Goal: Transaction & Acquisition: Purchase product/service

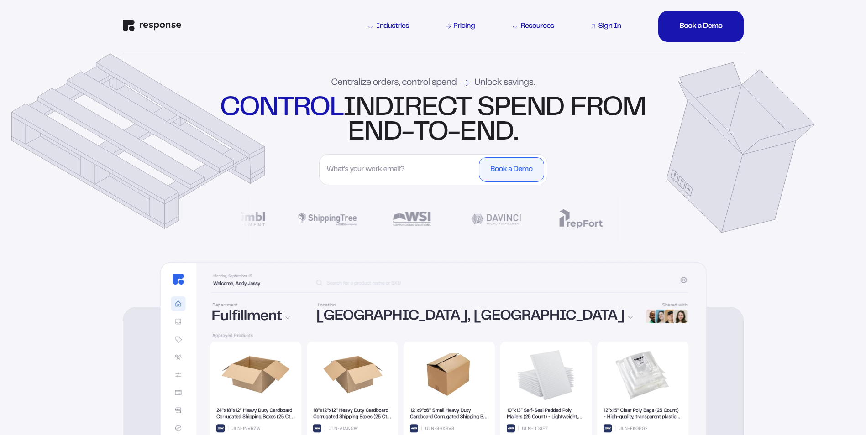
click at [614, 25] on div "Sign In" at bounding box center [609, 26] width 23 height 7
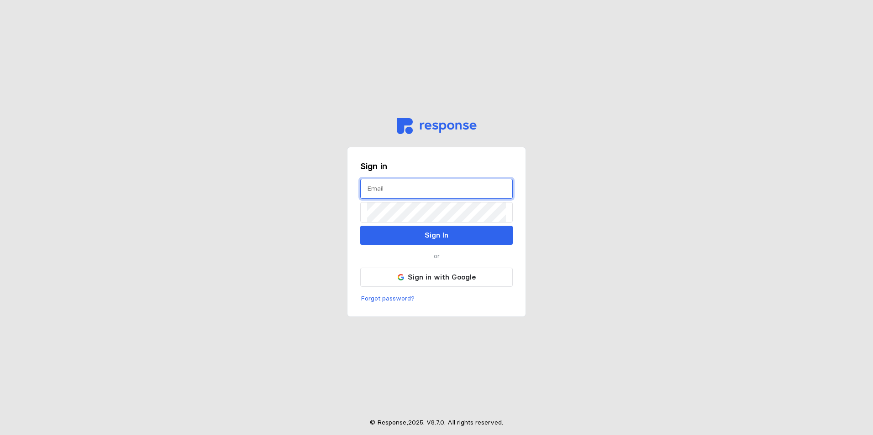
click at [405, 191] on input "text" at bounding box center [436, 189] width 139 height 20
type input "SOSFRA@WSINC.COM"
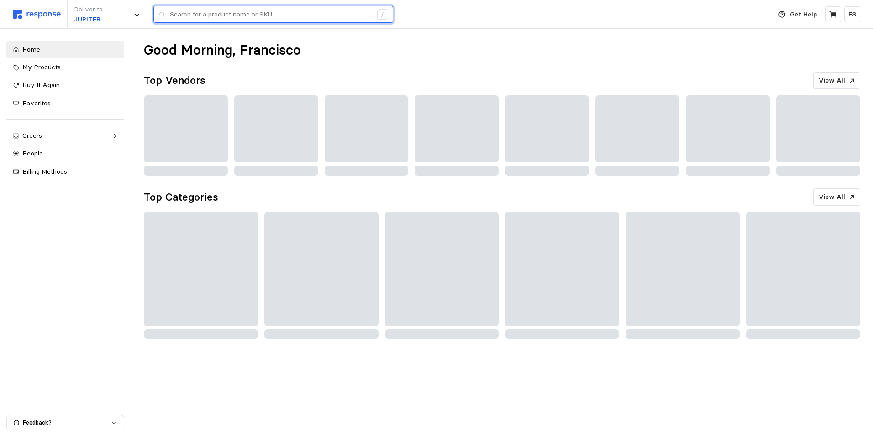
click at [195, 17] on input "text" at bounding box center [271, 14] width 202 height 16
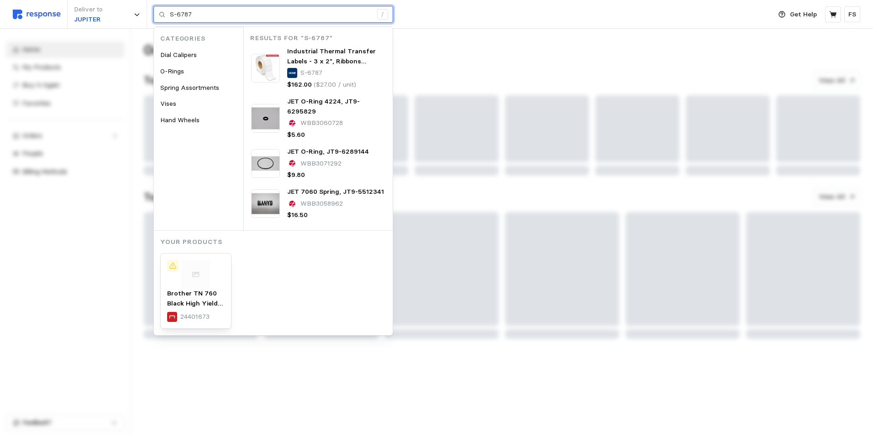
type input "S-6787"
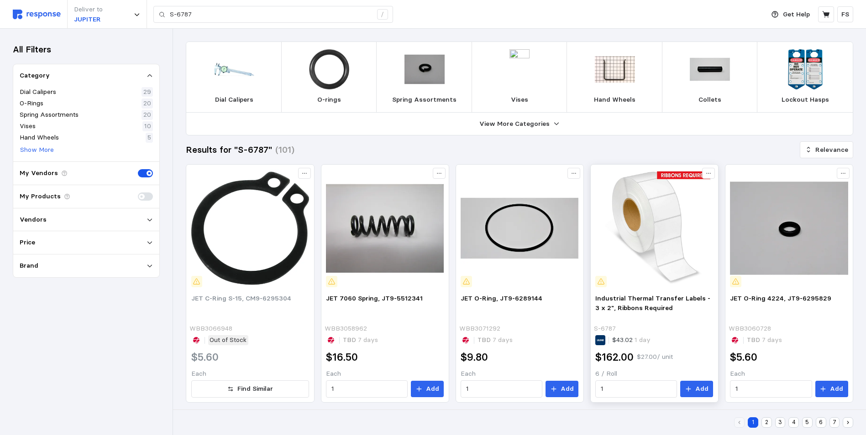
click at [654, 235] on img at bounding box center [654, 228] width 118 height 118
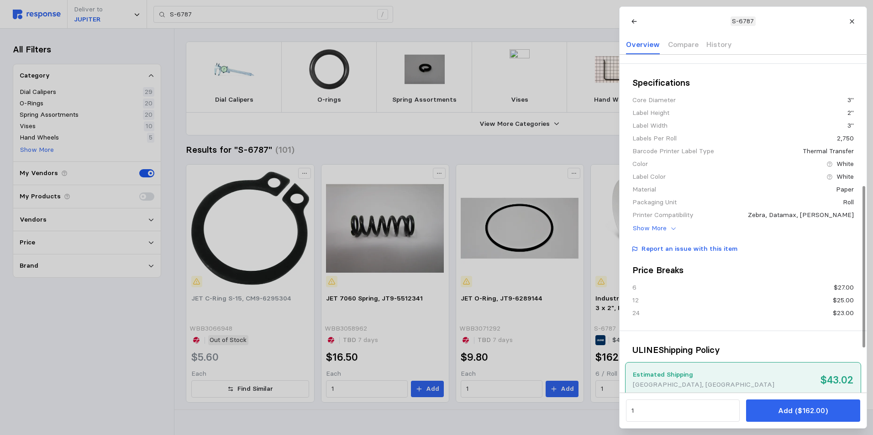
scroll to position [91, 0]
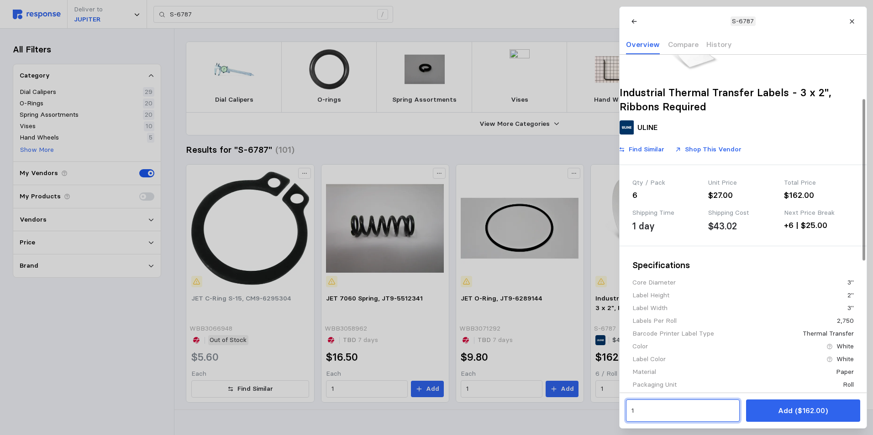
click at [661, 416] on input "1" at bounding box center [682, 411] width 103 height 16
click at [662, 340] on div "12 units" at bounding box center [673, 345] width 82 height 10
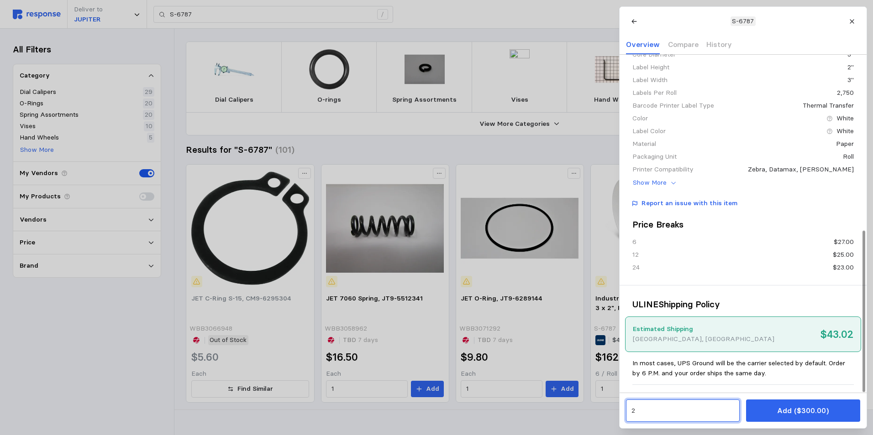
scroll to position [367, 0]
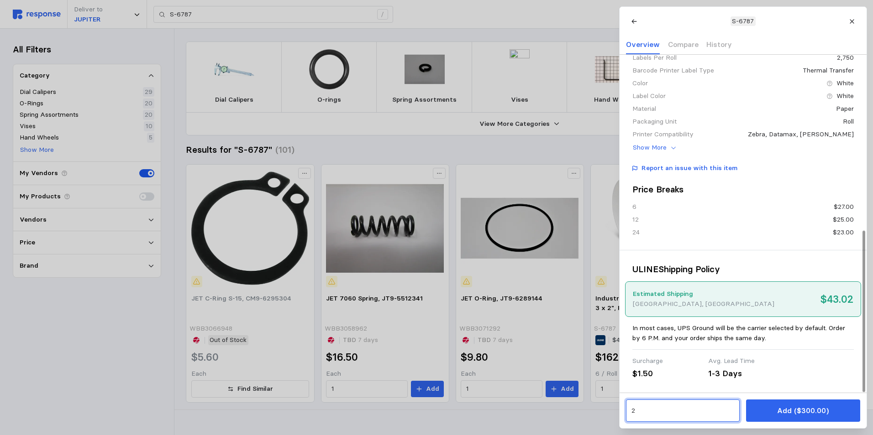
type input "2"
click at [660, 295] on p "Estimated Shipping" at bounding box center [702, 294] width 141 height 10
click at [729, 373] on div "1-3 Days" at bounding box center [742, 374] width 69 height 12
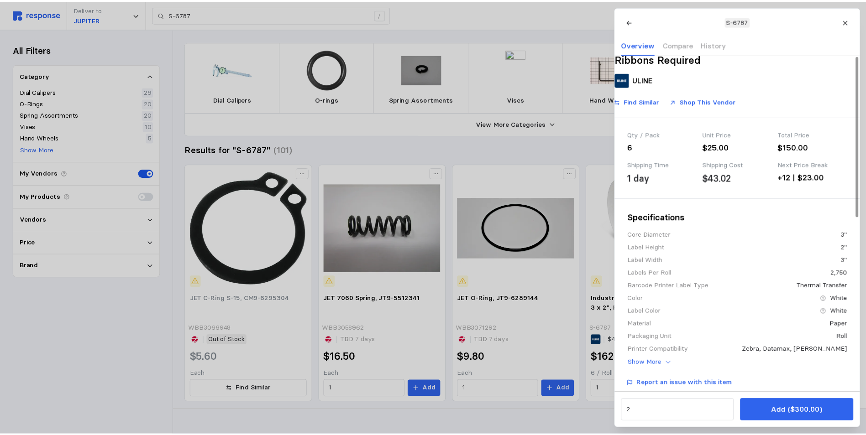
scroll to position [0, 0]
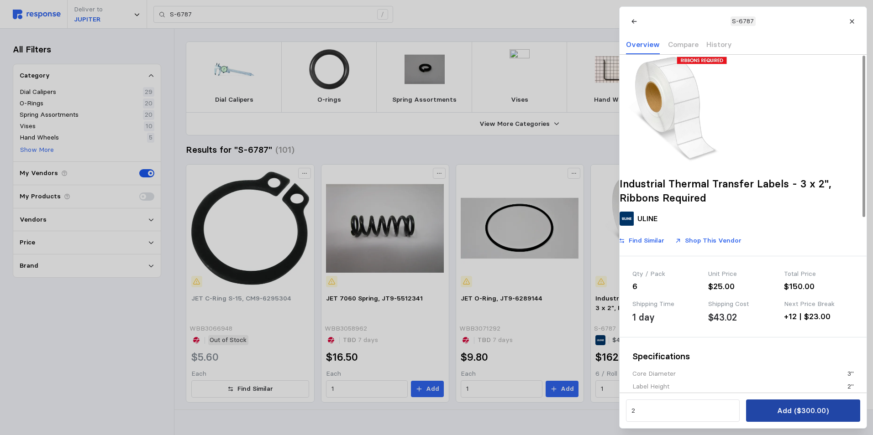
click at [817, 410] on p "Add ($300.00)" at bounding box center [803, 410] width 52 height 11
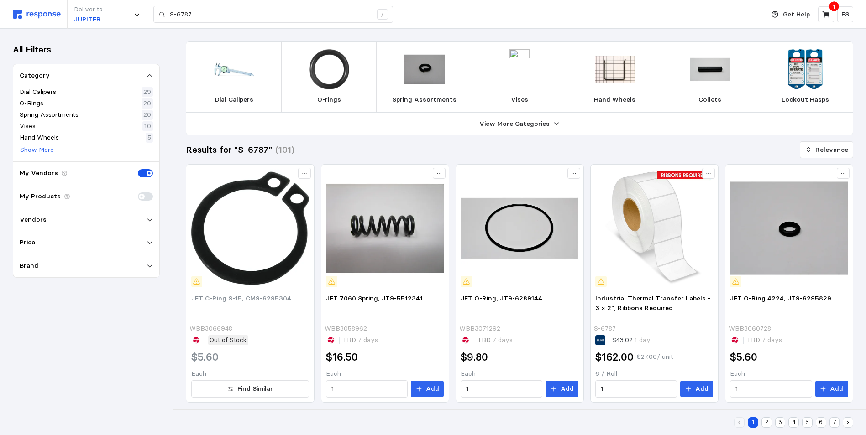
click at [94, 221] on div "Vendors" at bounding box center [86, 220] width 133 height 10
click at [119, 219] on div "Vendors" at bounding box center [86, 220] width 133 height 10
click at [92, 192] on div "My Products" at bounding box center [86, 196] width 146 height 23
click at [130, 221] on div "Vendors" at bounding box center [86, 220] width 133 height 10
click at [131, 220] on div "Vendors" at bounding box center [86, 220] width 133 height 10
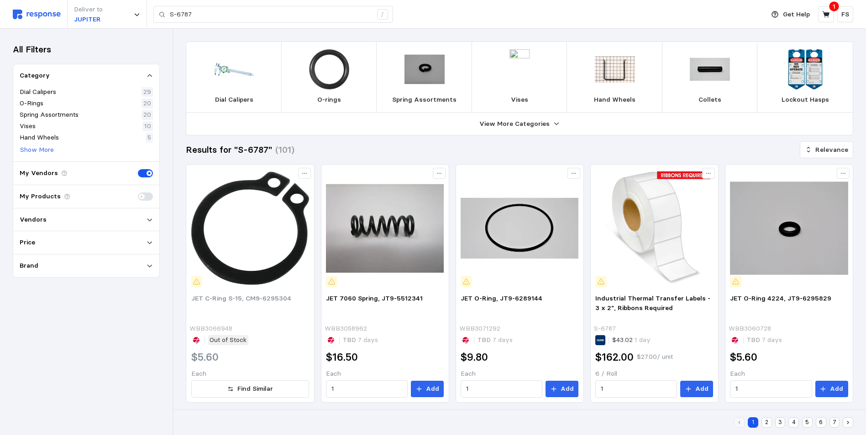
click at [127, 219] on div "Vendors" at bounding box center [86, 220] width 133 height 10
click at [829, 11] on icon at bounding box center [826, 14] width 8 height 8
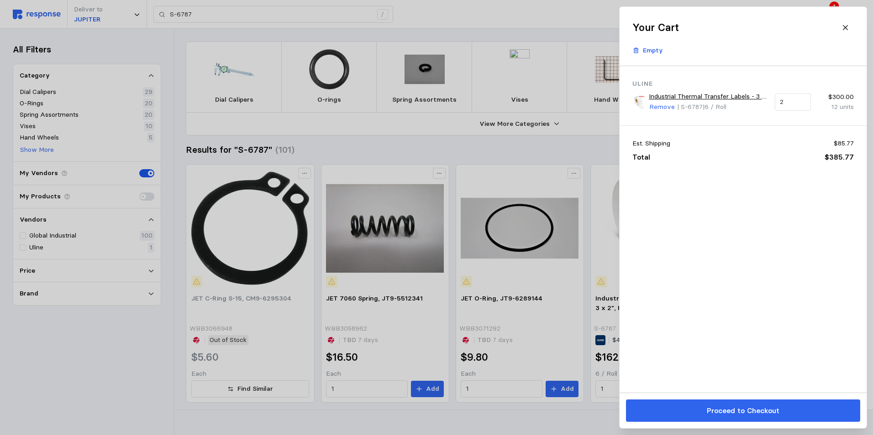
click at [229, 16] on div at bounding box center [436, 217] width 873 height 435
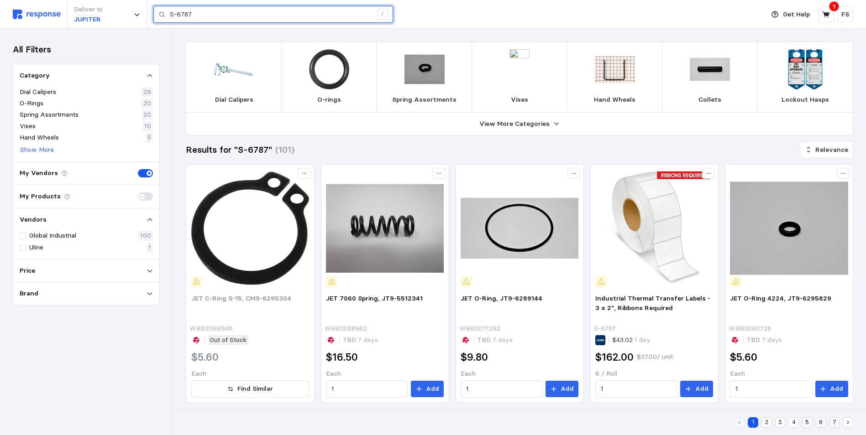
click at [230, 15] on input "S-6787" at bounding box center [271, 14] width 202 height 16
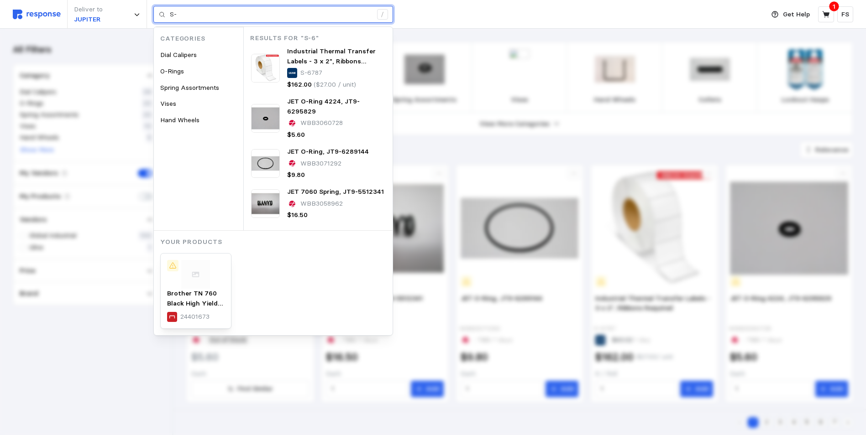
type input "S"
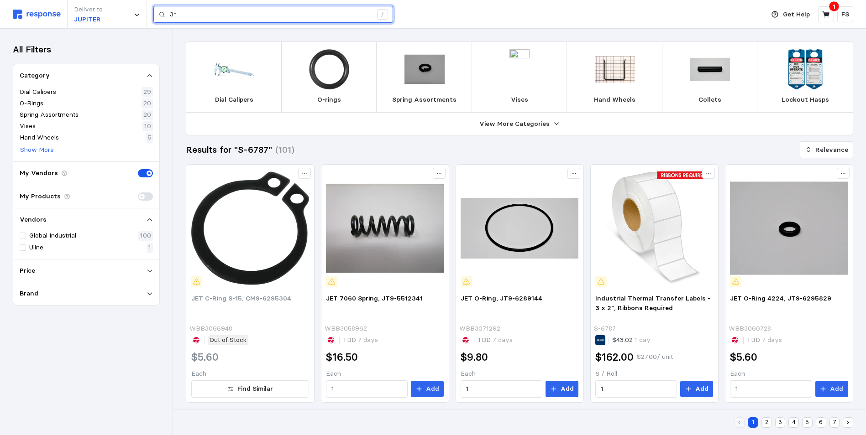
type input "3"
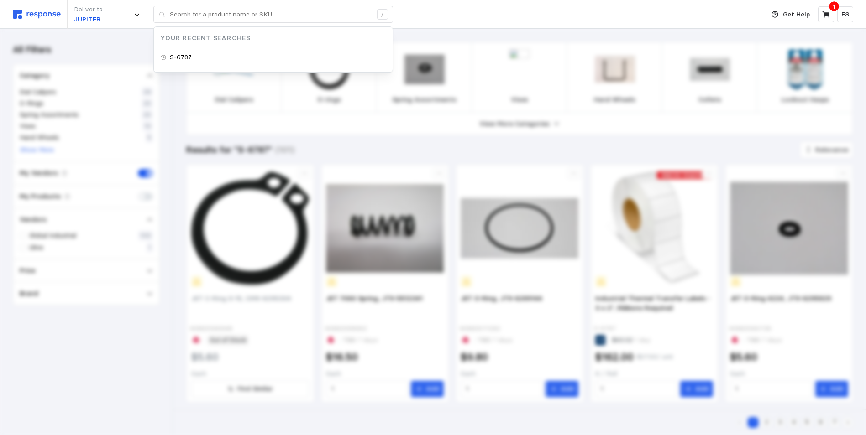
click at [445, 19] on div "Deliver to JUPITER / Your Recent Searches S-6787" at bounding box center [386, 14] width 747 height 29
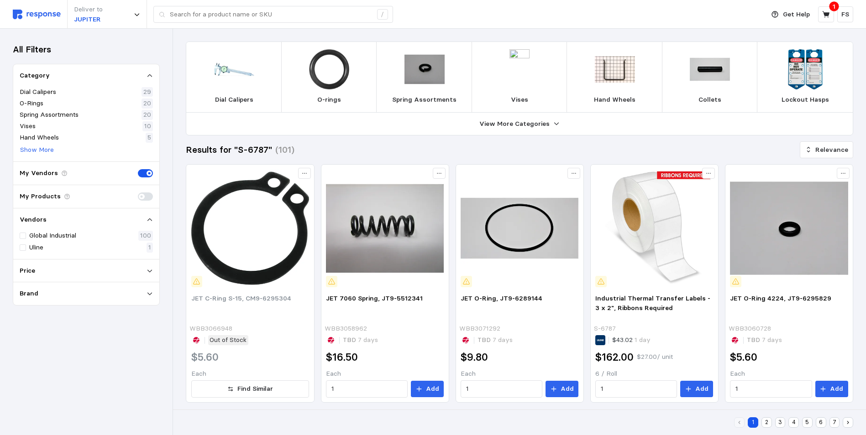
click at [87, 199] on div "My Products" at bounding box center [86, 196] width 146 height 23
click at [96, 217] on div "Vendors" at bounding box center [86, 220] width 133 height 10
click at [146, 219] on div "Vendors" at bounding box center [86, 220] width 133 height 10
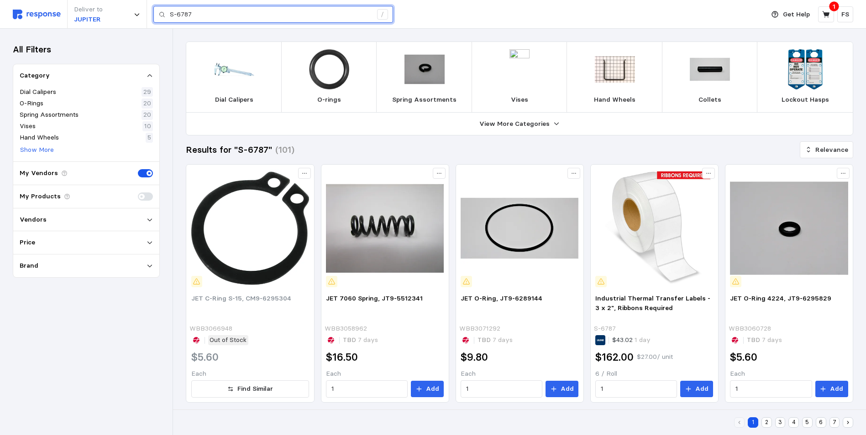
drag, startPoint x: 209, startPoint y: 14, endPoint x: 115, endPoint y: 34, distance: 97.0
click at [197, 16] on input "text" at bounding box center [271, 14] width 202 height 16
click at [29, 15] on img at bounding box center [37, 15] width 48 height 10
type input "S-6787"
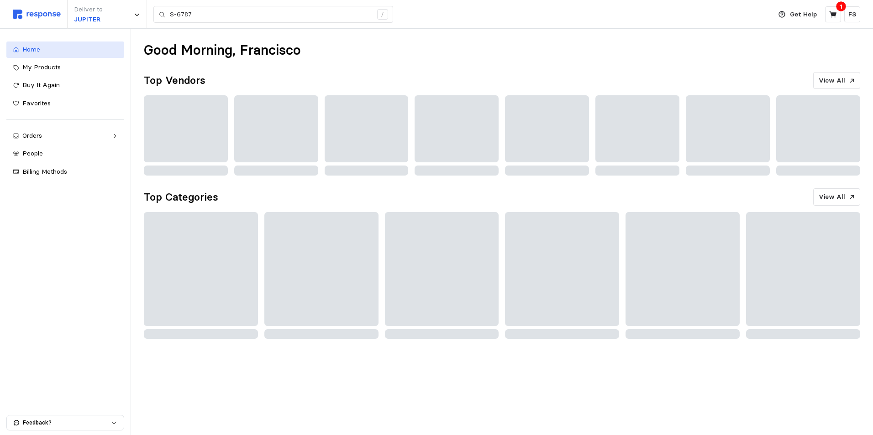
click at [26, 47] on span "Home" at bounding box center [31, 49] width 18 height 8
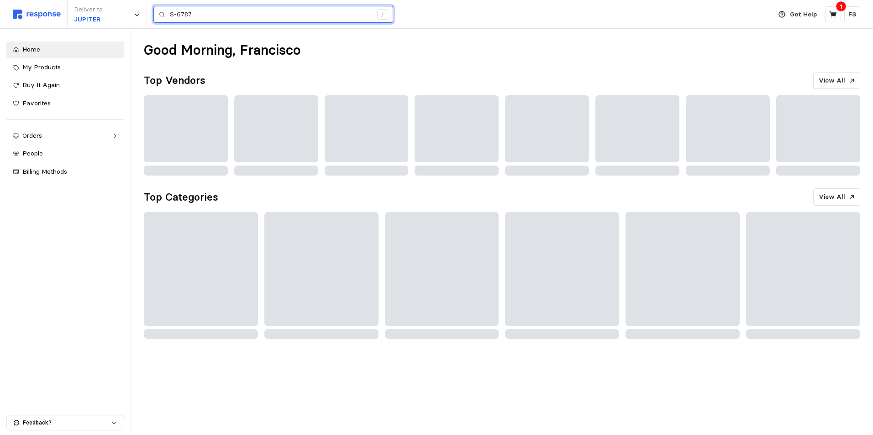
drag, startPoint x: 193, startPoint y: 13, endPoint x: 115, endPoint y: 29, distance: 80.1
click at [116, 29] on div "Deliver to JUPITER S-6787 / Get Help 1 FS S-6787 / Home My Products Buy It Agai…" at bounding box center [436, 217] width 873 height 435
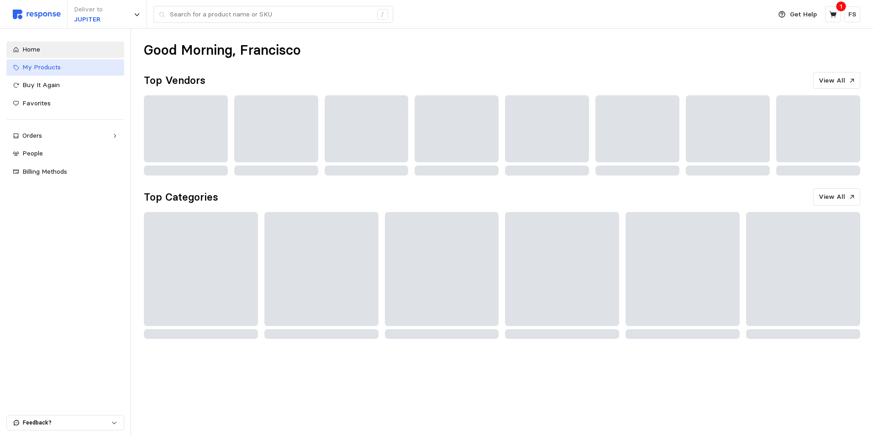
click at [43, 70] on span "My Products" at bounding box center [41, 67] width 38 height 8
type input "S-6787"
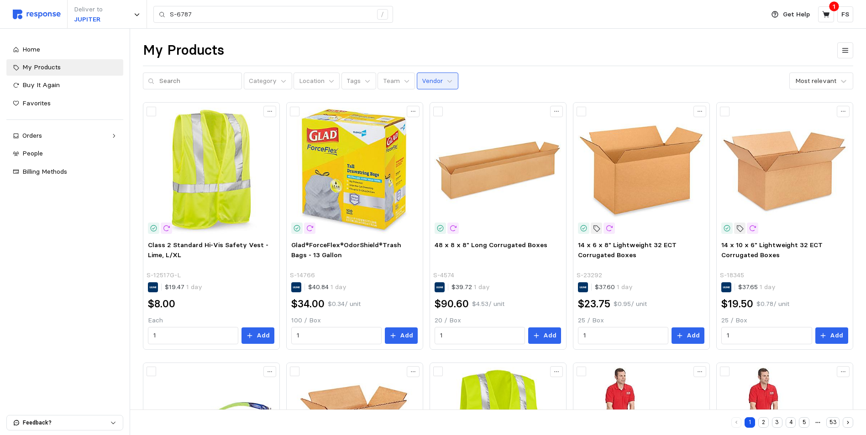
click at [428, 83] on p "Vendor" at bounding box center [432, 81] width 21 height 10
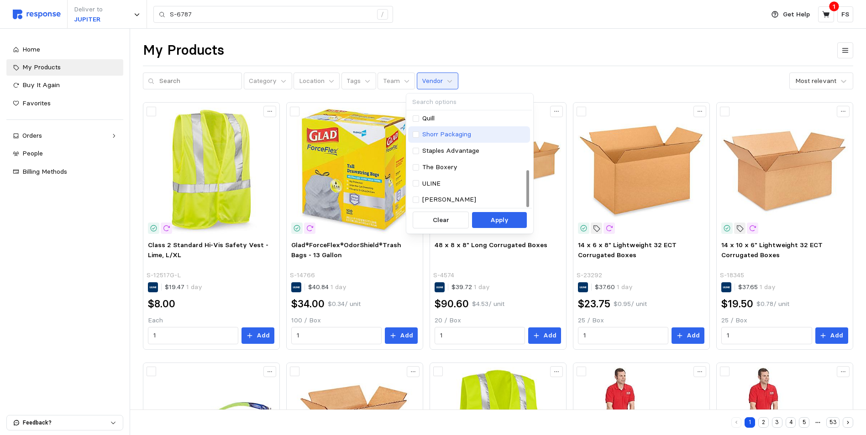
click at [418, 139] on div "Shorr Packaging" at bounding box center [469, 135] width 113 height 10
click at [499, 216] on p "Apply" at bounding box center [499, 220] width 18 height 10
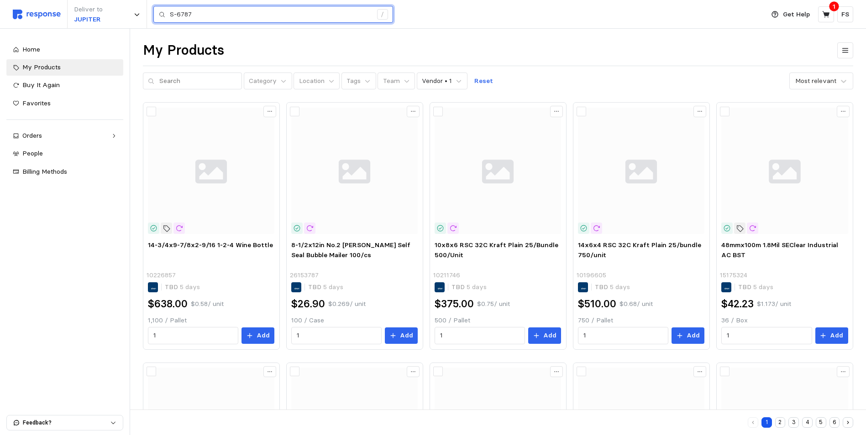
click at [212, 12] on input "S-6787" at bounding box center [271, 14] width 202 height 16
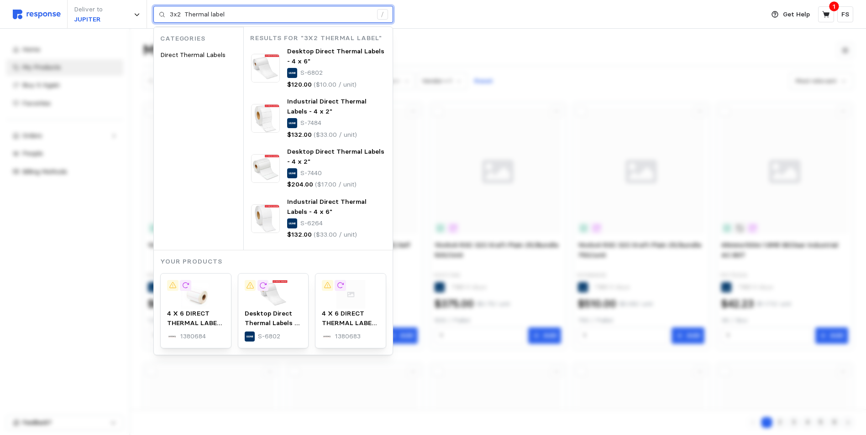
type input "3x2 Thermal label"
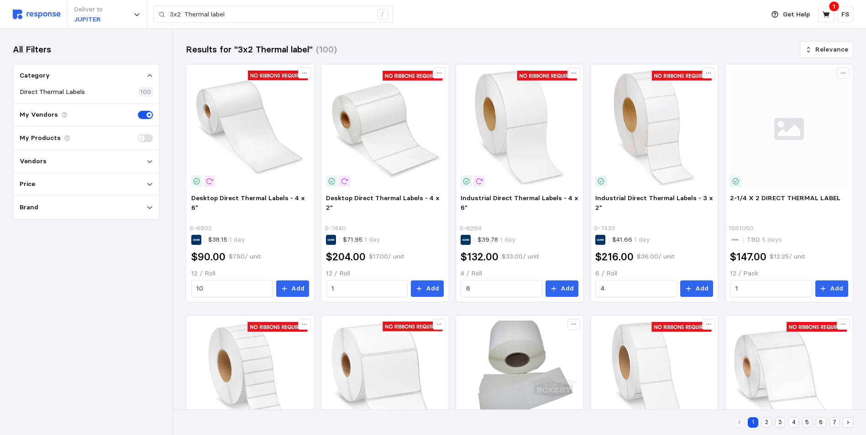
click at [44, 164] on p "Vendors" at bounding box center [33, 162] width 27 height 10
click at [46, 323] on div "All Filters Category Direct Thermal Labels 100 My Vendors My Products Vendors U…" at bounding box center [86, 232] width 172 height 407
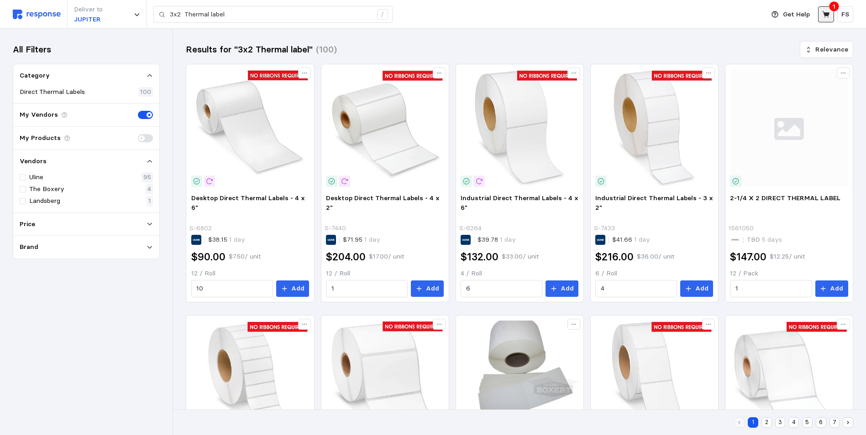
click at [824, 16] on icon at bounding box center [826, 14] width 8 height 8
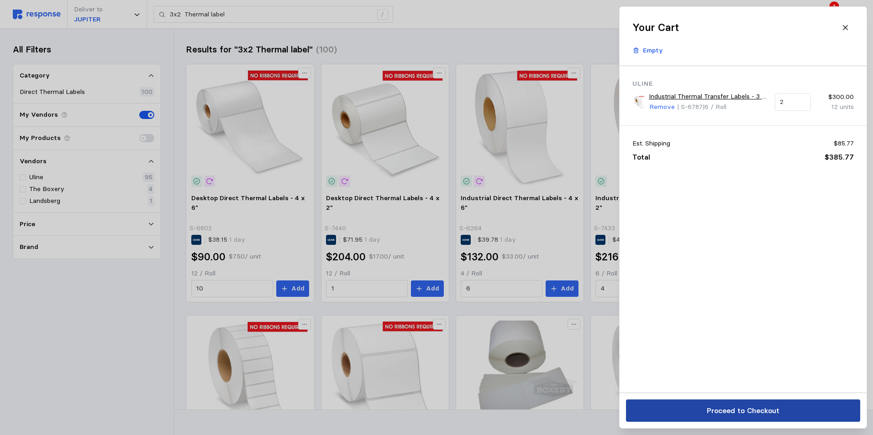
click at [751, 404] on button "Proceed to Checkout" at bounding box center [743, 411] width 234 height 22
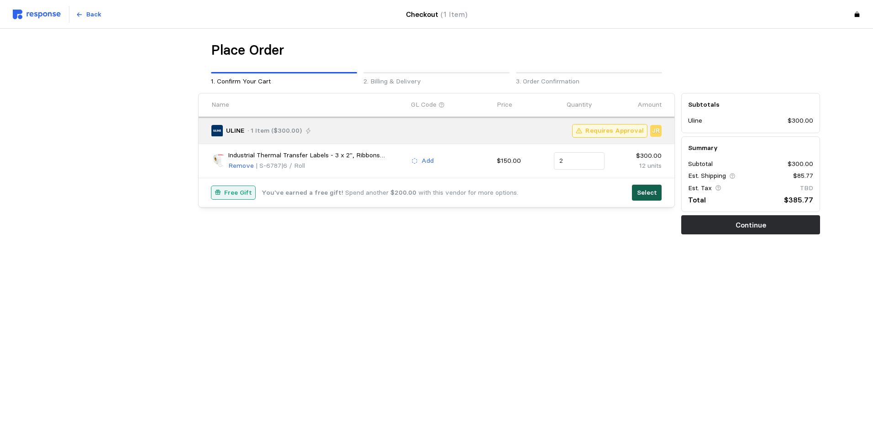
click at [644, 199] on button "Select" at bounding box center [647, 193] width 30 height 16
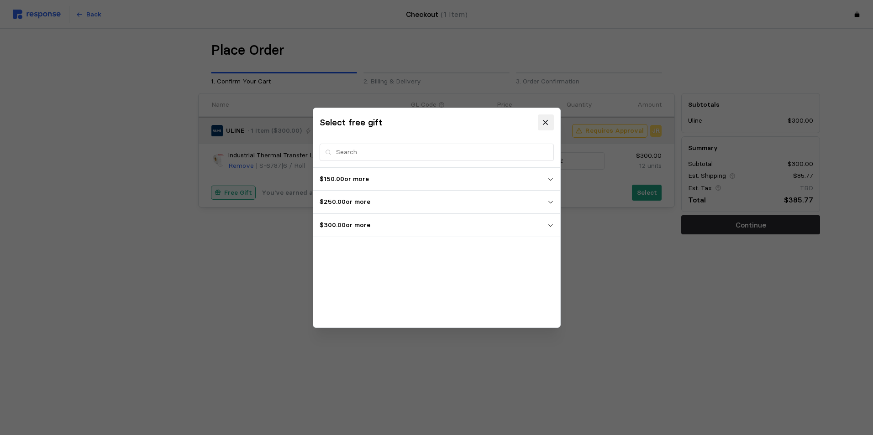
click at [549, 118] on icon at bounding box center [545, 122] width 8 height 8
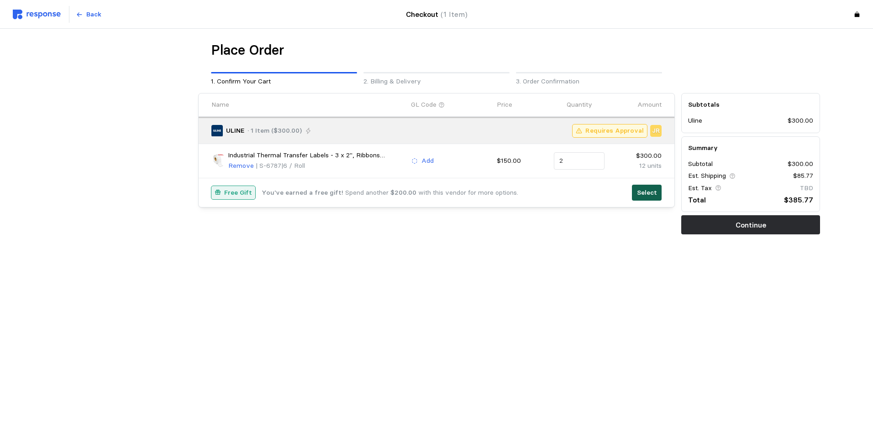
click at [641, 194] on p "Select" at bounding box center [647, 193] width 20 height 10
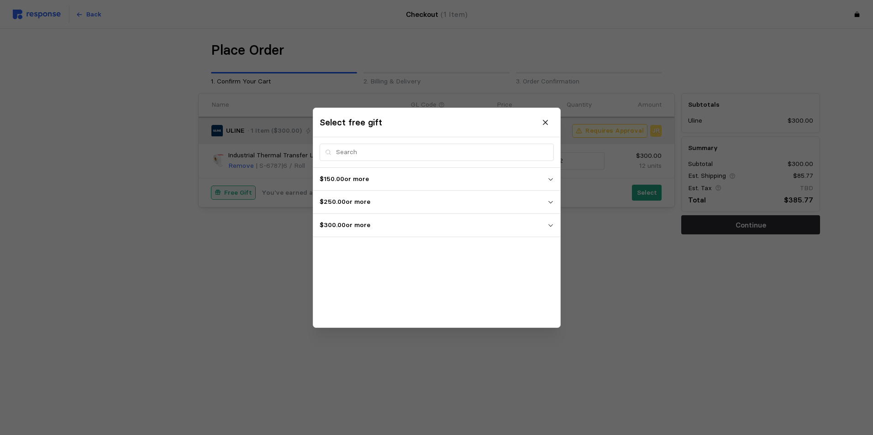
click at [549, 227] on icon "button" at bounding box center [550, 225] width 6 height 6
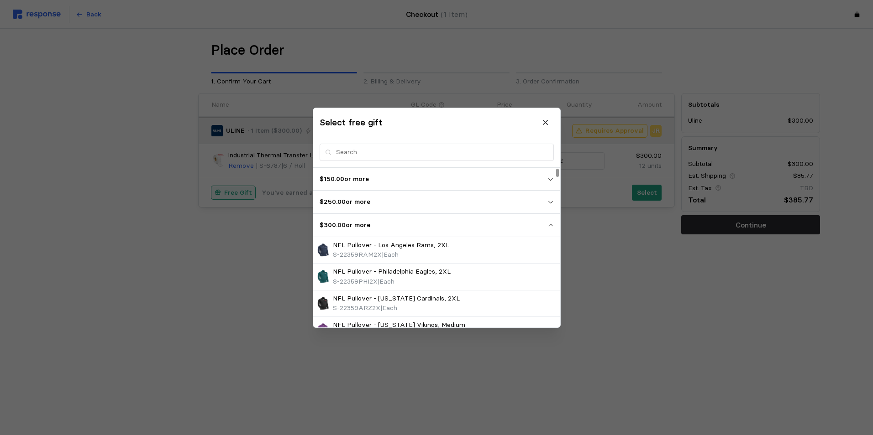
click at [539, 222] on p "$300.00 or more" at bounding box center [433, 225] width 228 height 10
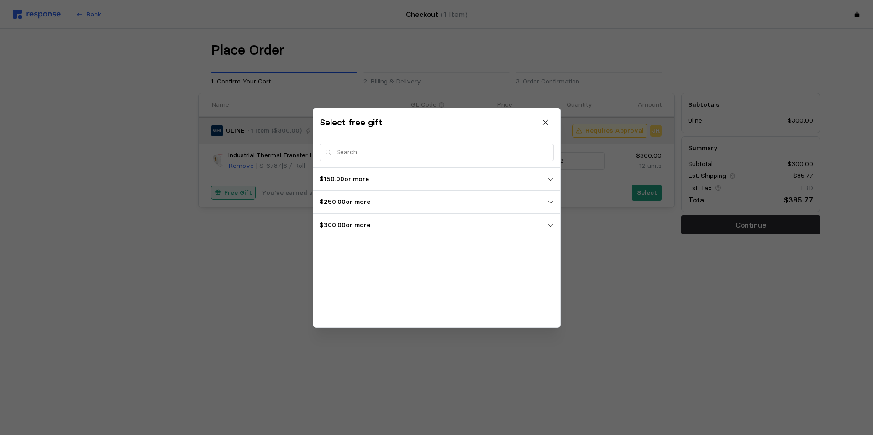
click at [549, 202] on icon "button" at bounding box center [550, 202] width 6 height 6
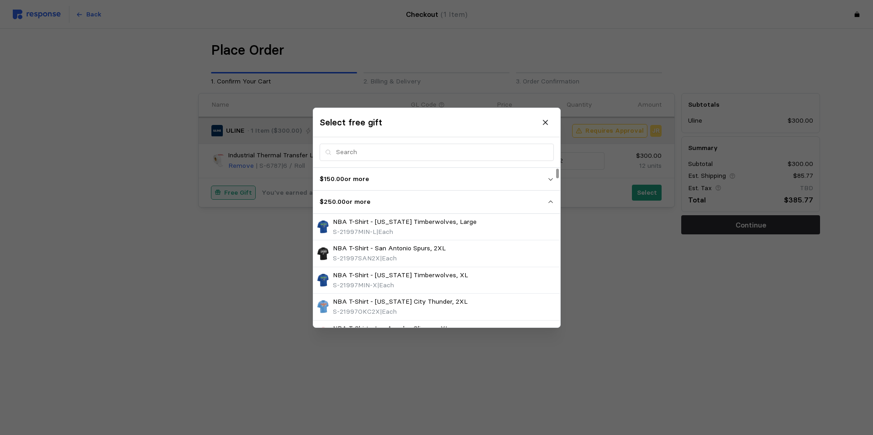
click at [509, 199] on p "$250.00 or more" at bounding box center [433, 202] width 228 height 10
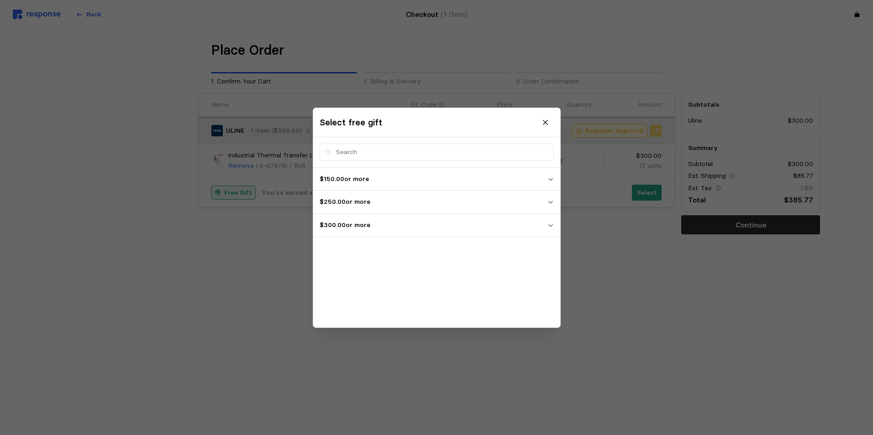
click at [551, 181] on icon "button" at bounding box center [550, 179] width 6 height 6
click at [550, 178] on icon "button" at bounding box center [550, 179] width 6 height 6
click at [552, 224] on icon "button" at bounding box center [550, 225] width 6 height 6
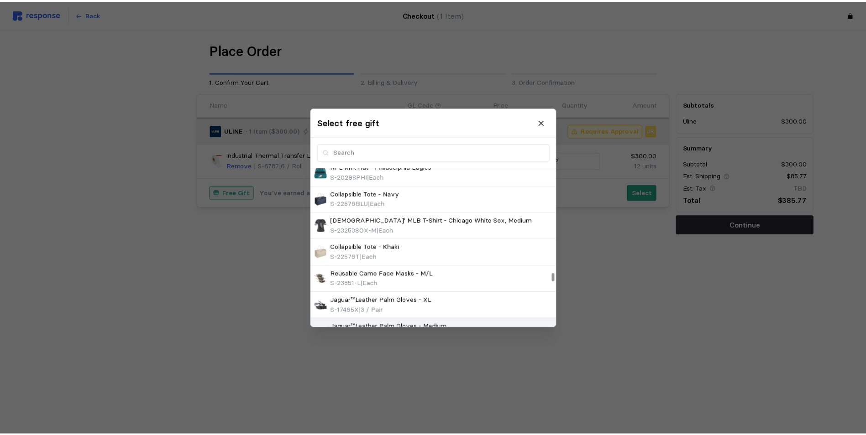
scroll to position [3134, 0]
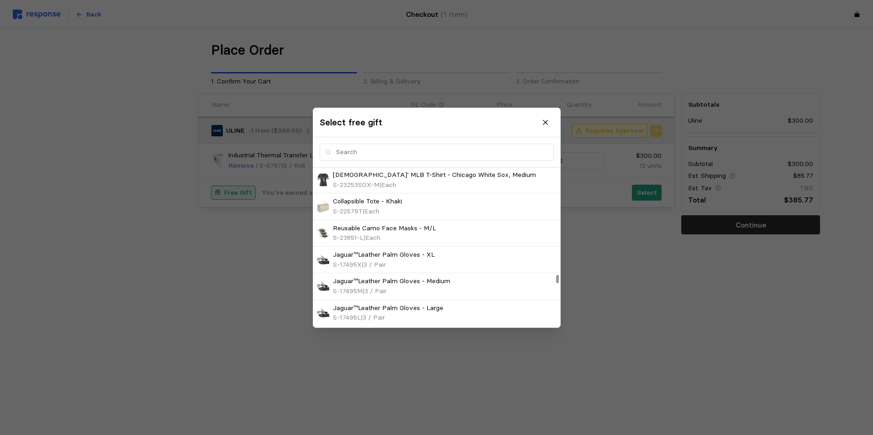
click at [372, 198] on p "Collapsible Tote - Khaki" at bounding box center [367, 202] width 69 height 10
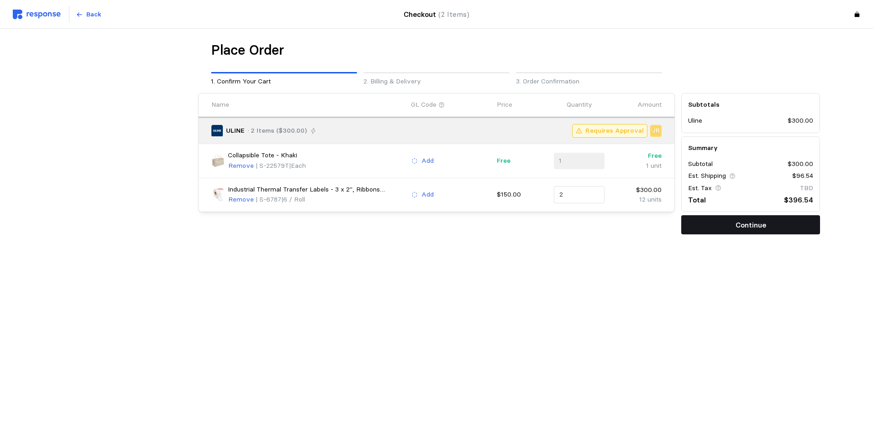
click at [719, 221] on button "Continue" at bounding box center [750, 224] width 139 height 19
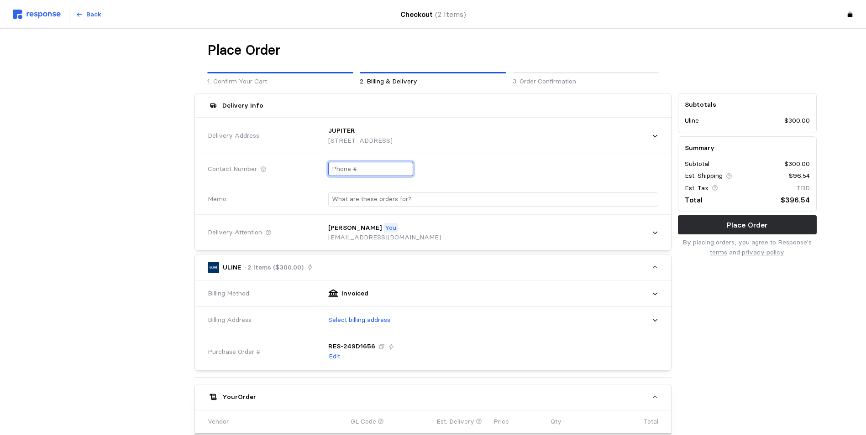
click at [372, 168] on input "text" at bounding box center [371, 168] width 78 height 13
type input "+4 ( ) -"
type input "[PHONE_NUMBER]"
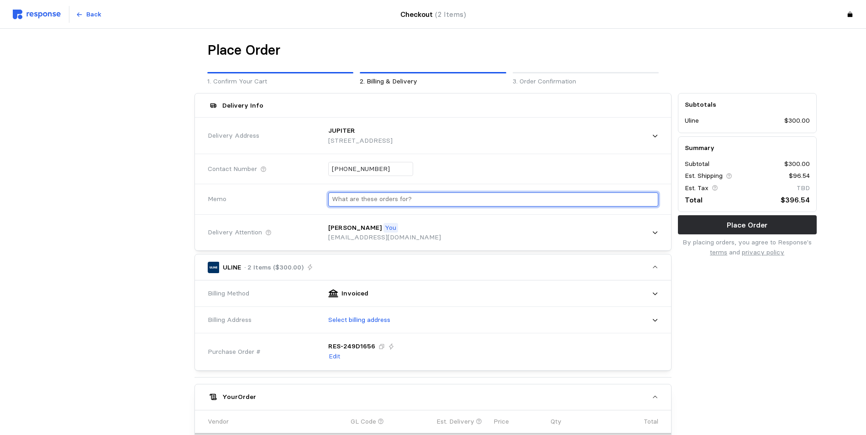
click at [361, 199] on div at bounding box center [490, 199] width 336 height 27
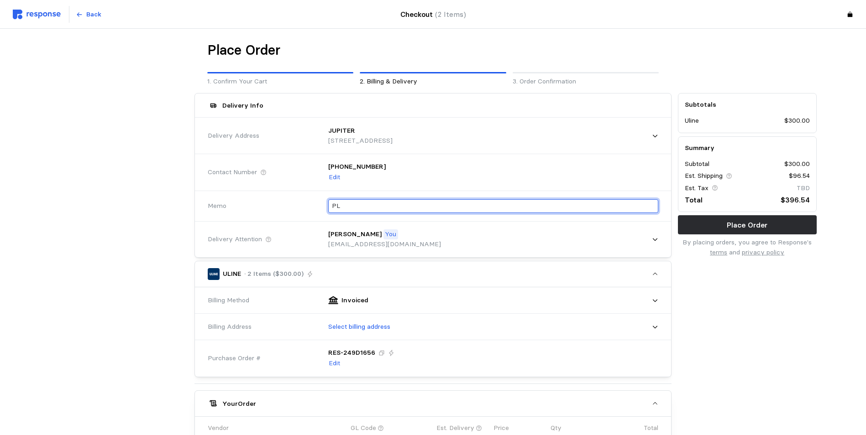
type input "P"
type input "k"
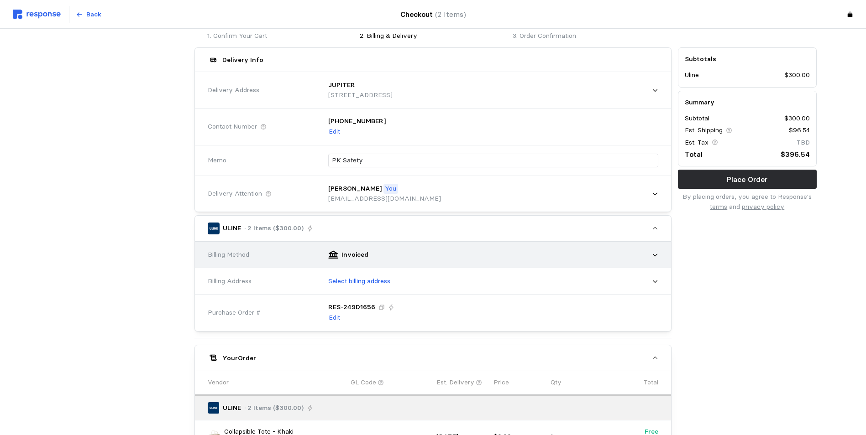
click at [654, 254] on icon at bounding box center [655, 255] width 6 height 6
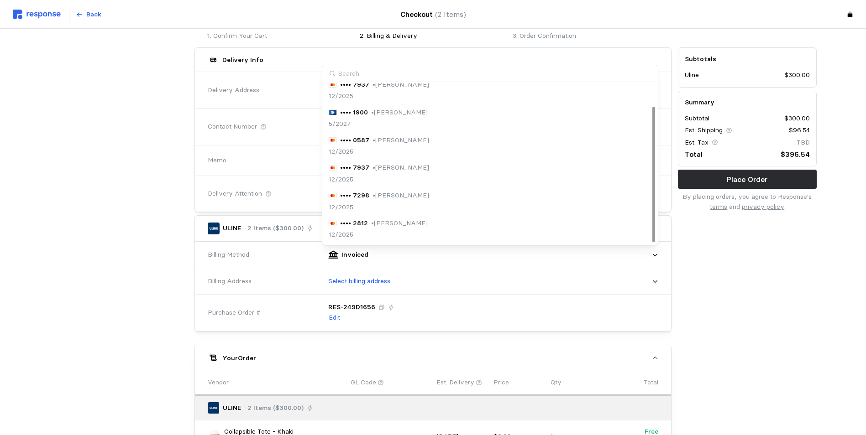
scroll to position [0, 0]
click at [0, 257] on div "Place Order 1. Confirm Your Cart 2. Billing & Delivery 3. Order Confirmation De…" at bounding box center [433, 307] width 866 height 649
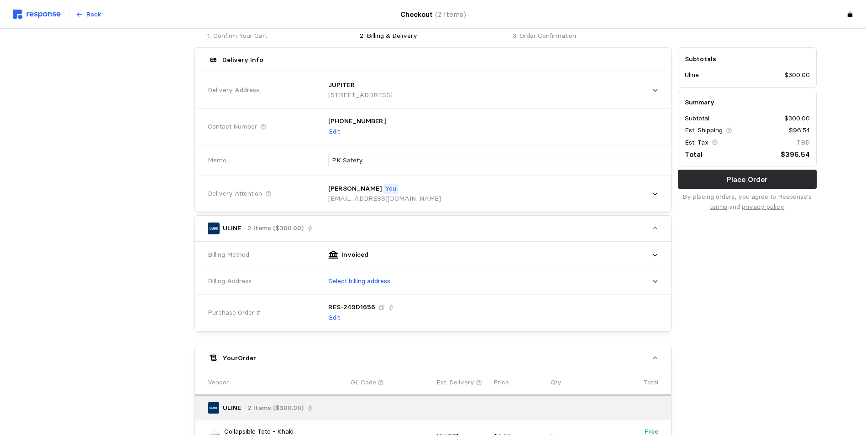
scroll to position [91, 0]
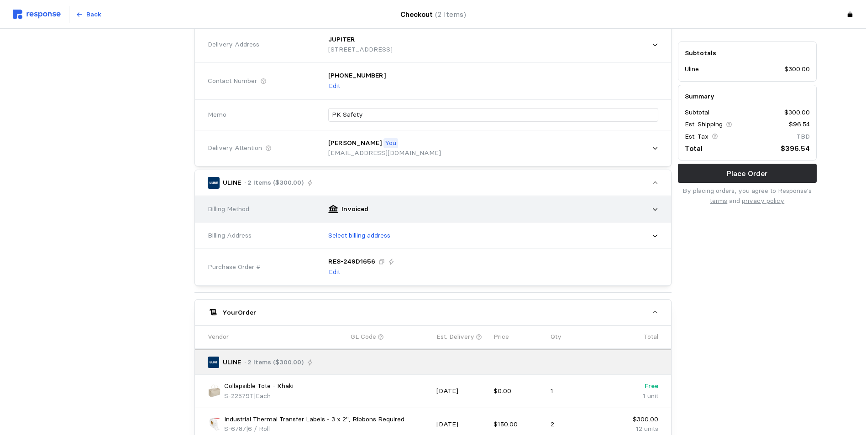
click at [655, 206] on icon at bounding box center [655, 209] width 6 height 6
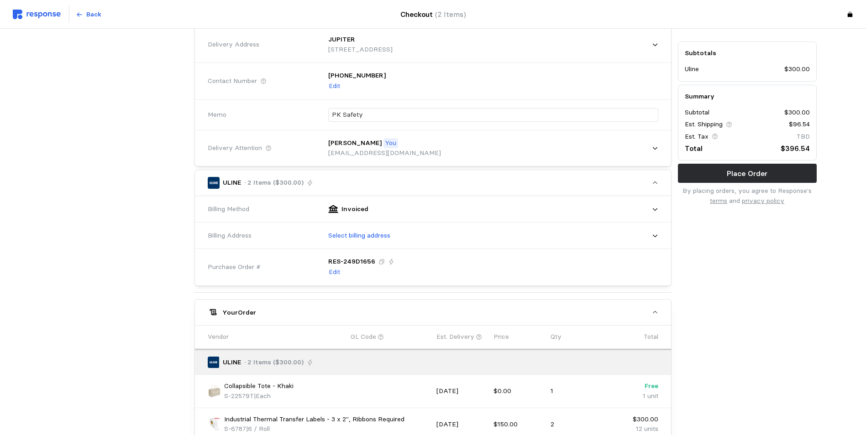
click at [750, 273] on div "Subtotals Uline $300.00 Summary Subtotal $300.00 Est. Shipping $96.54 Est. Tax …" at bounding box center [746, 269] width 145 height 540
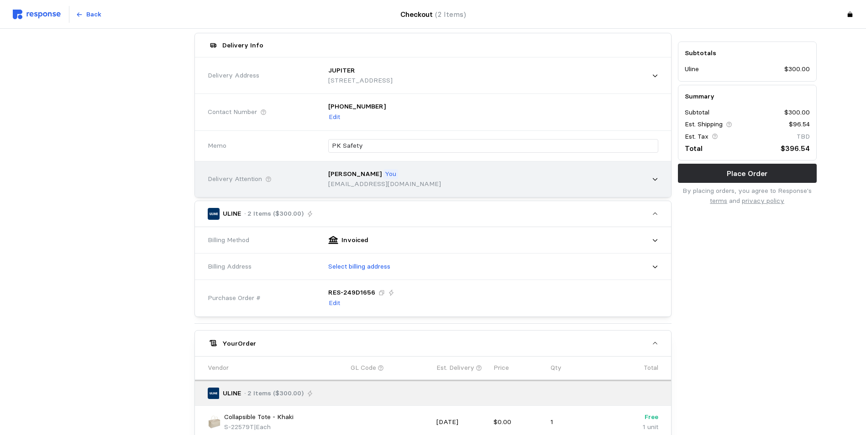
scroll to position [0, 0]
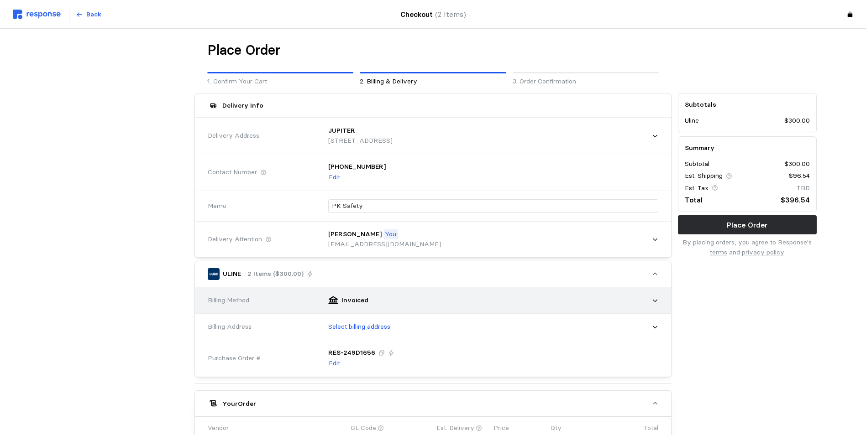
click at [655, 297] on div "Invoiced" at bounding box center [490, 300] width 336 height 23
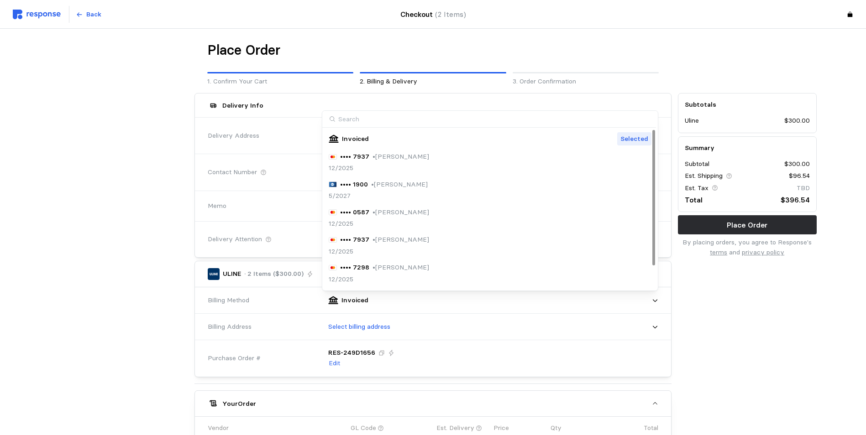
scroll to position [26, 0]
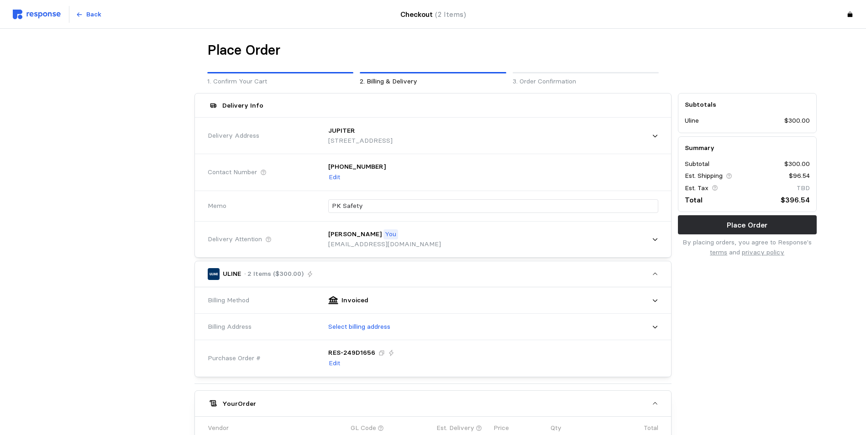
click at [117, 310] on div at bounding box center [119, 360] width 145 height 540
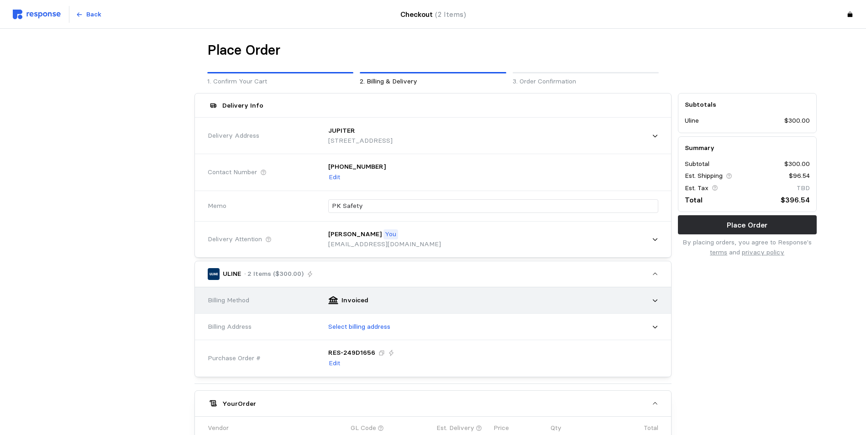
click at [658, 299] on div "Invoiced" at bounding box center [490, 300] width 343 height 29
click at [660, 303] on div "Invoiced" at bounding box center [490, 300] width 343 height 29
click at [655, 298] on icon at bounding box center [655, 301] width 6 height 6
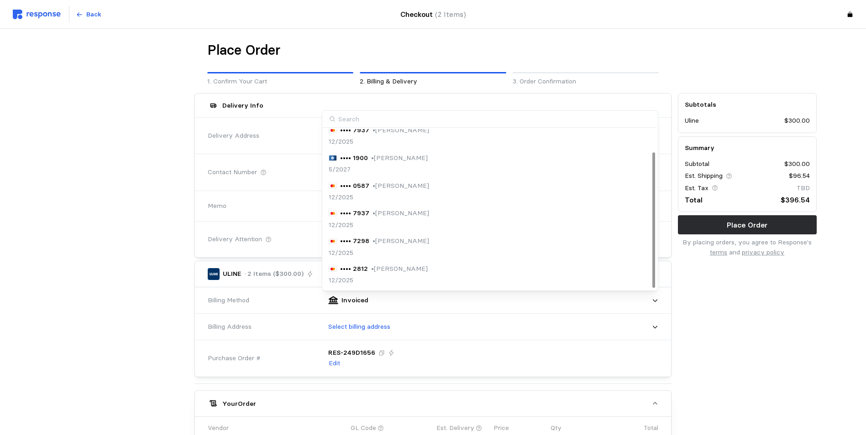
click at [727, 339] on div "Subtotals Uline $300.00 Summary Subtotal $300.00 Est. Shipping $96.54 Est. Tax …" at bounding box center [746, 360] width 145 height 540
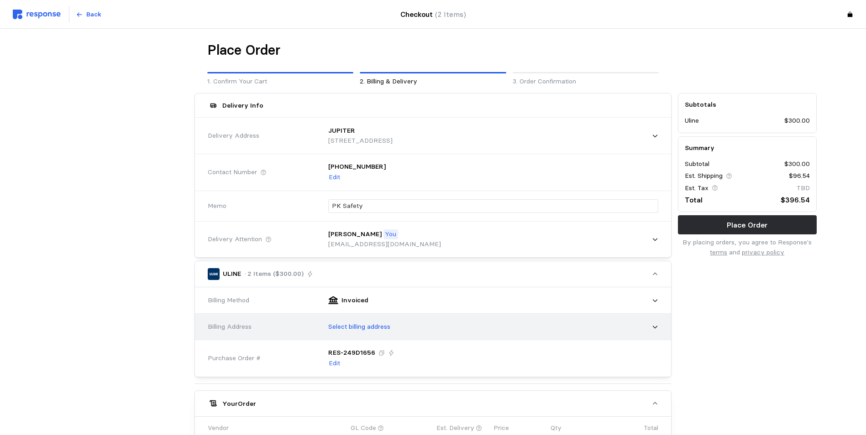
click at [653, 329] on icon at bounding box center [655, 327] width 6 height 6
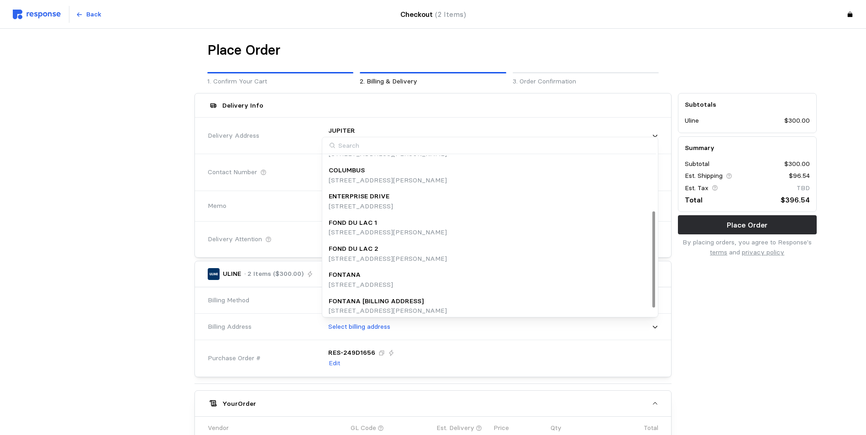
scroll to position [102, 0]
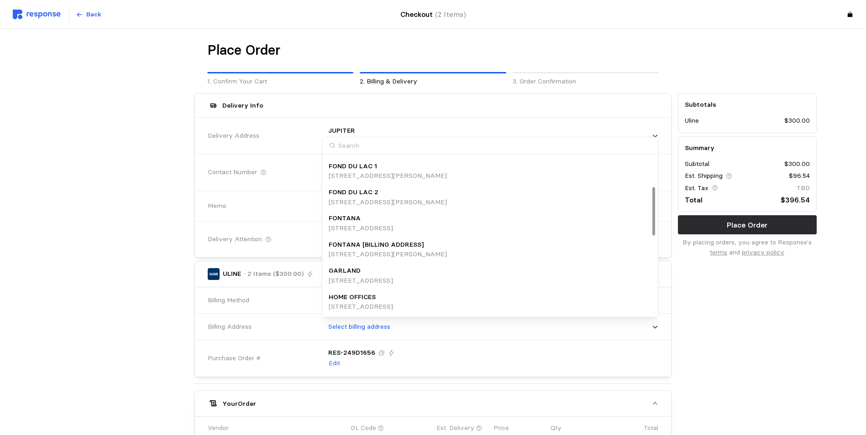
click at [371, 298] on p "HOME OFFICES" at bounding box center [352, 298] width 47 height 10
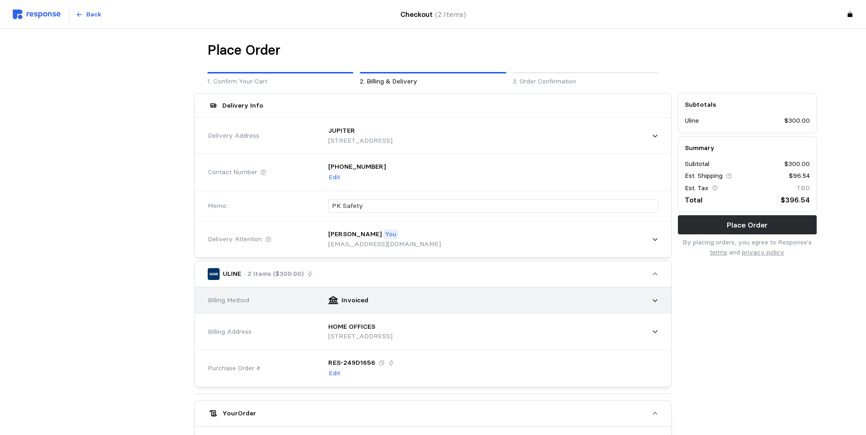
click at [653, 304] on div "Invoiced" at bounding box center [490, 300] width 336 height 23
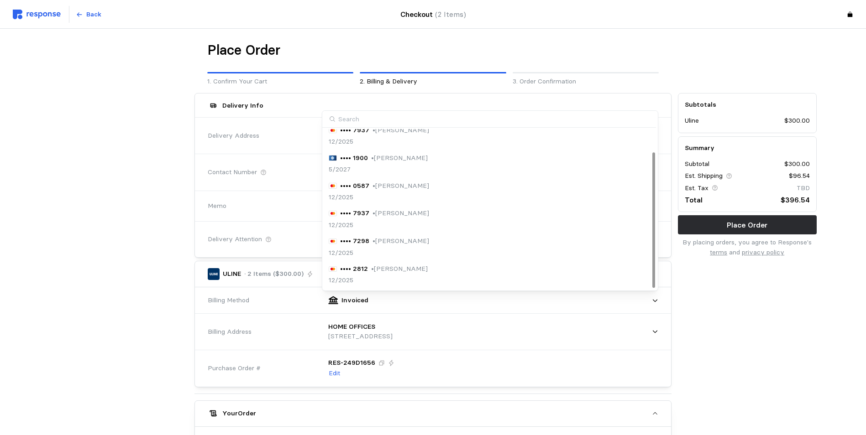
scroll to position [0, 0]
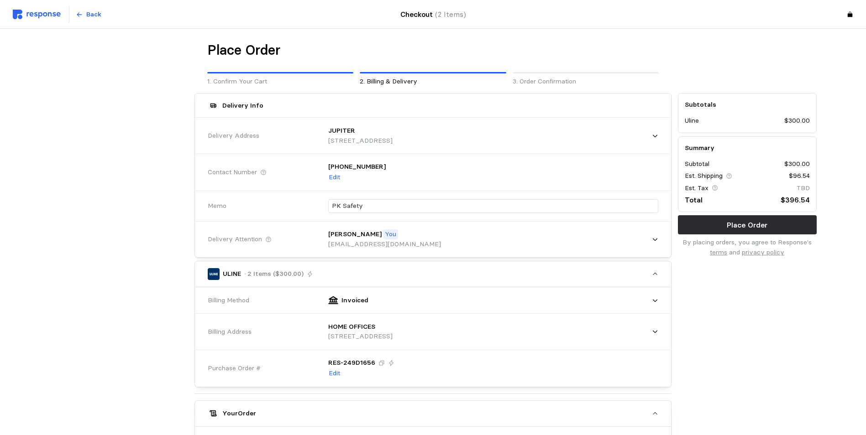
click at [807, 377] on div "Subtotals Uline $300.00 Summary Subtotal $300.00 Est. Shipping $96.54 Est. Tax …" at bounding box center [746, 365] width 145 height 550
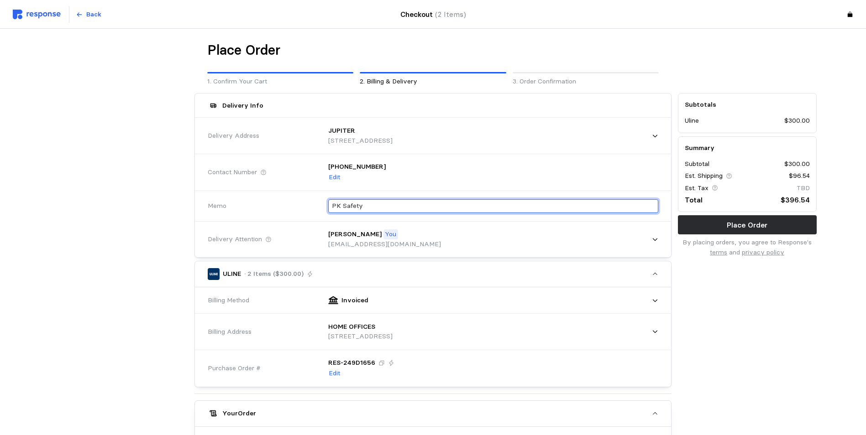
click at [392, 209] on input "PK Safety" at bounding box center [493, 206] width 323 height 13
type input "P"
type input "p"
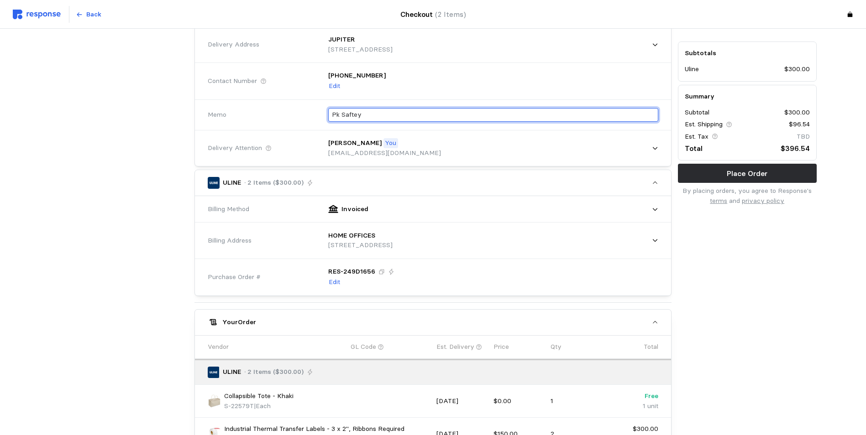
scroll to position [137, 0]
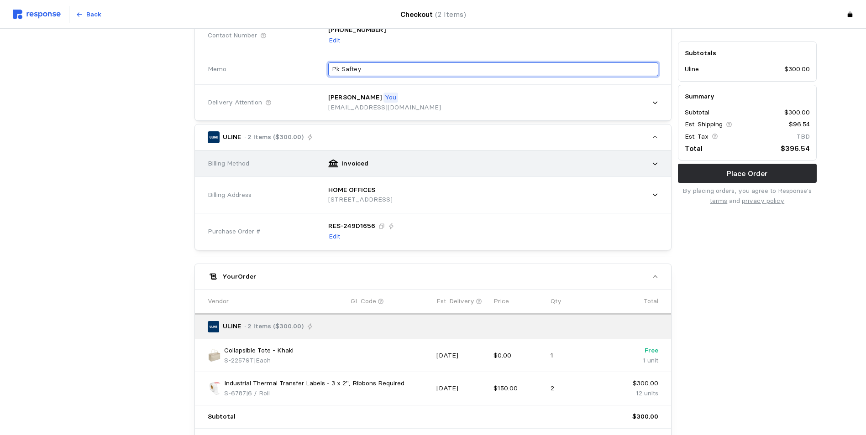
type input "Pk Saftey"
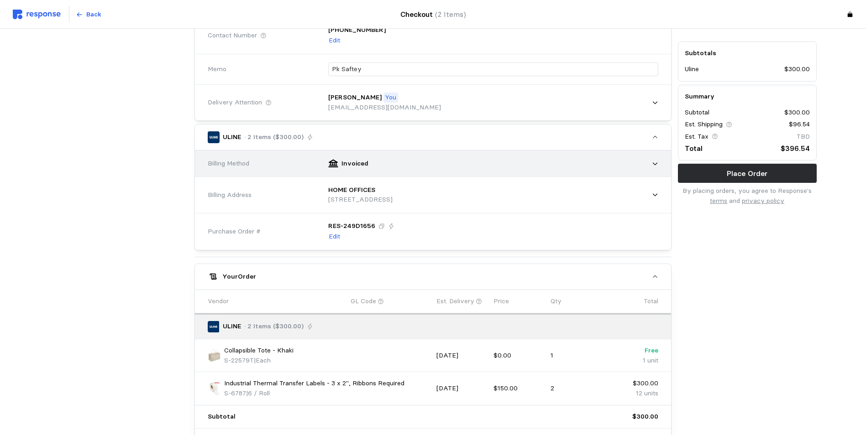
click at [424, 168] on div "Invoiced" at bounding box center [490, 163] width 336 height 23
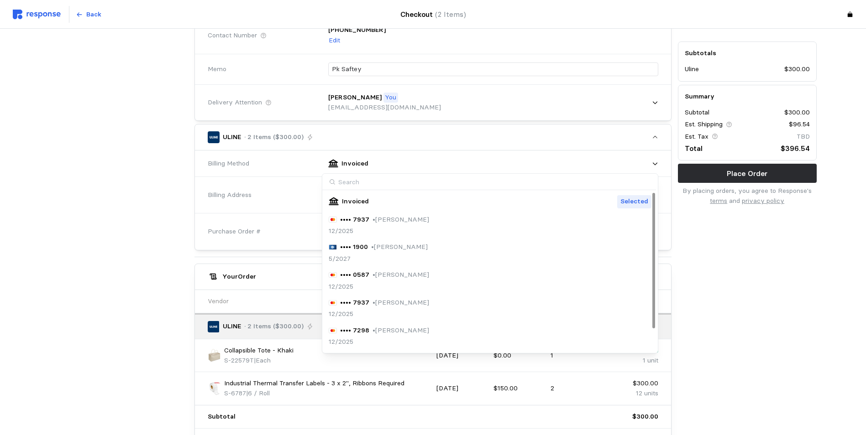
click at [163, 194] on div at bounding box center [119, 228] width 145 height 550
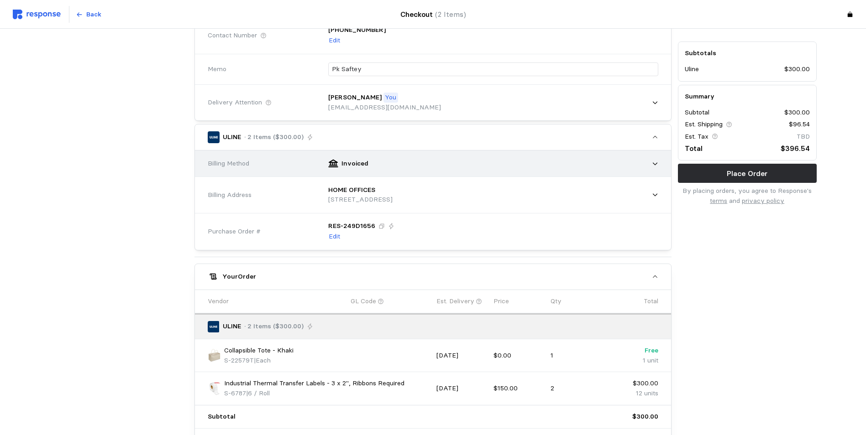
click at [578, 159] on div "Invoiced" at bounding box center [490, 163] width 336 height 23
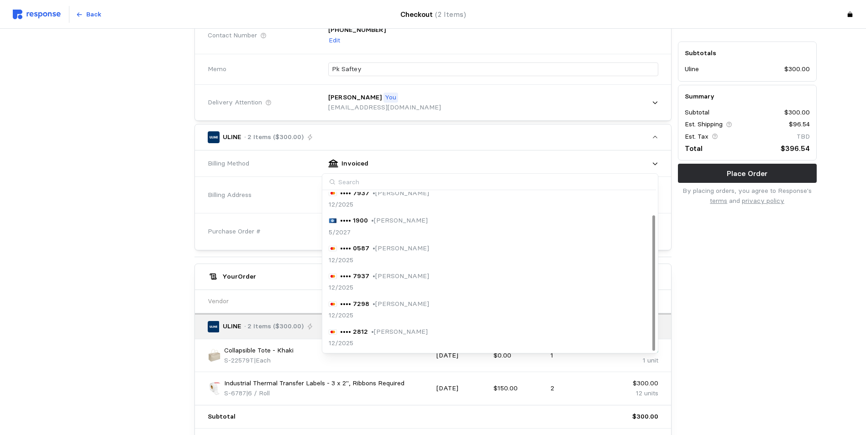
scroll to position [0, 0]
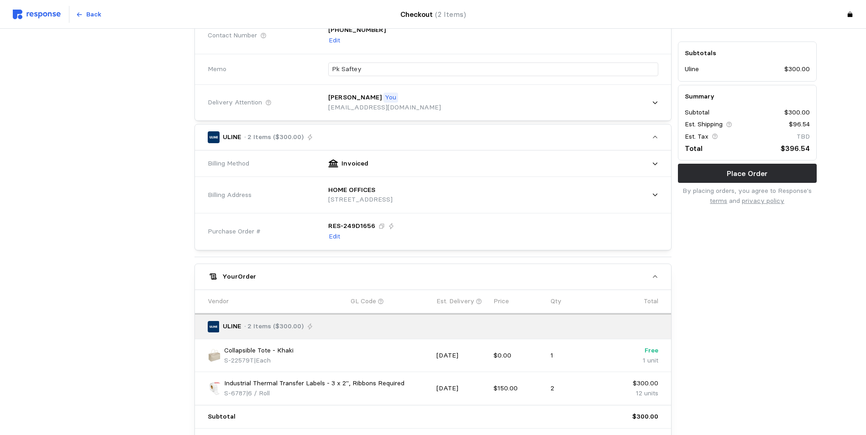
click at [6, 227] on div "Place Order 1. Confirm Your Cart 2. Billing & Delivery 3. Order Confirmation De…" at bounding box center [433, 221] width 866 height 659
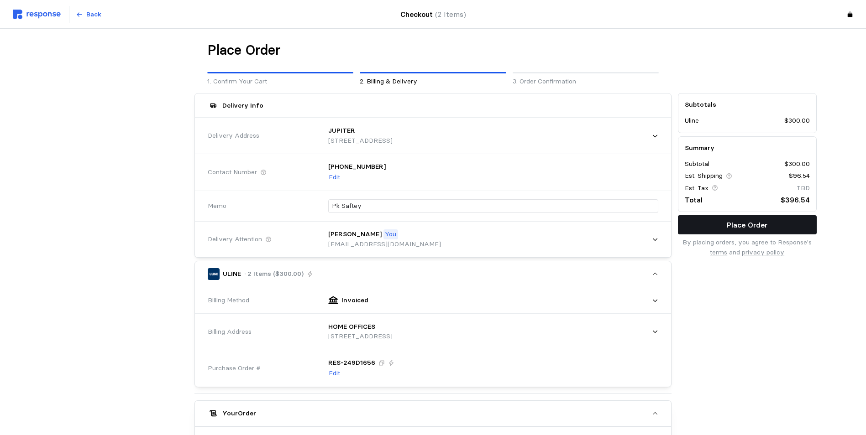
click at [732, 220] on p "Place Order" at bounding box center [746, 224] width 41 height 11
